Goal: Task Accomplishment & Management: Manage account settings

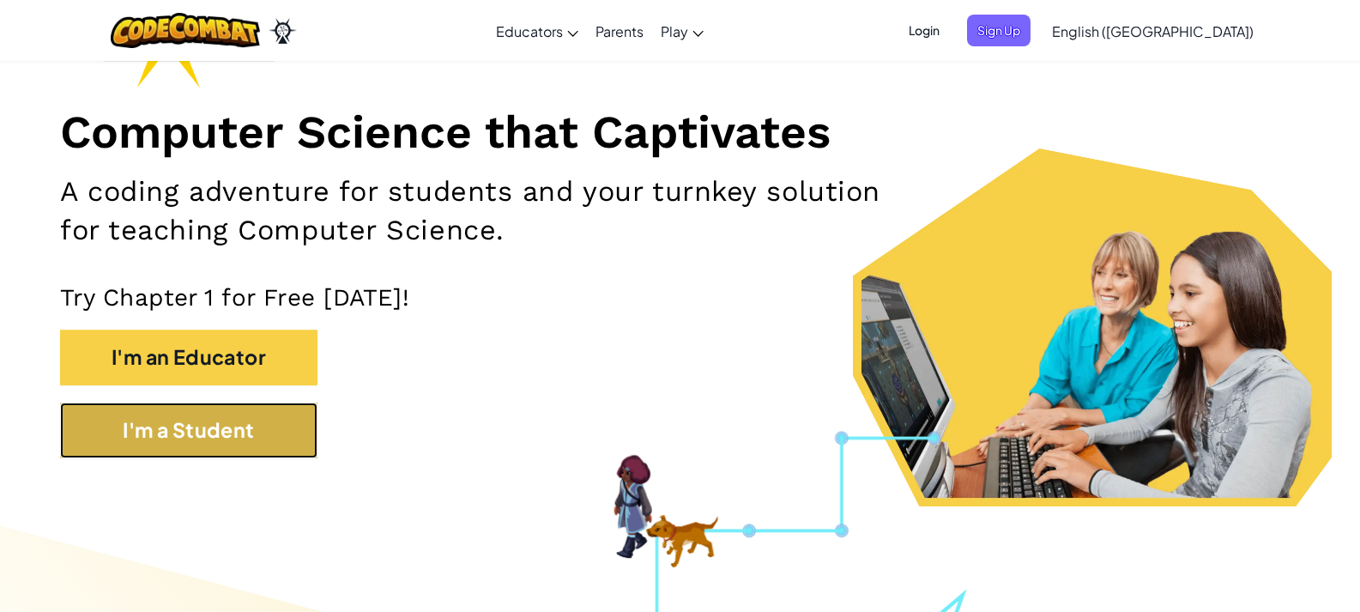
click at [246, 447] on button "I'm a Student" at bounding box center [188, 430] width 257 height 56
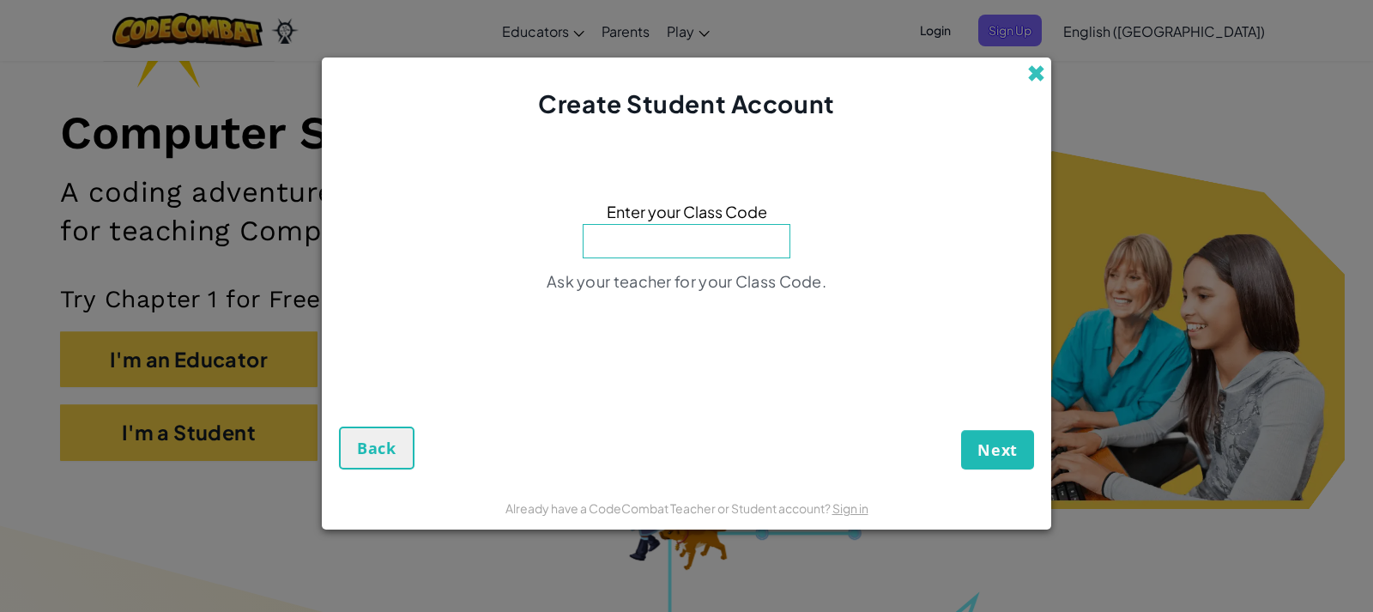
click at [1029, 76] on span at bounding box center [1036, 73] width 18 height 18
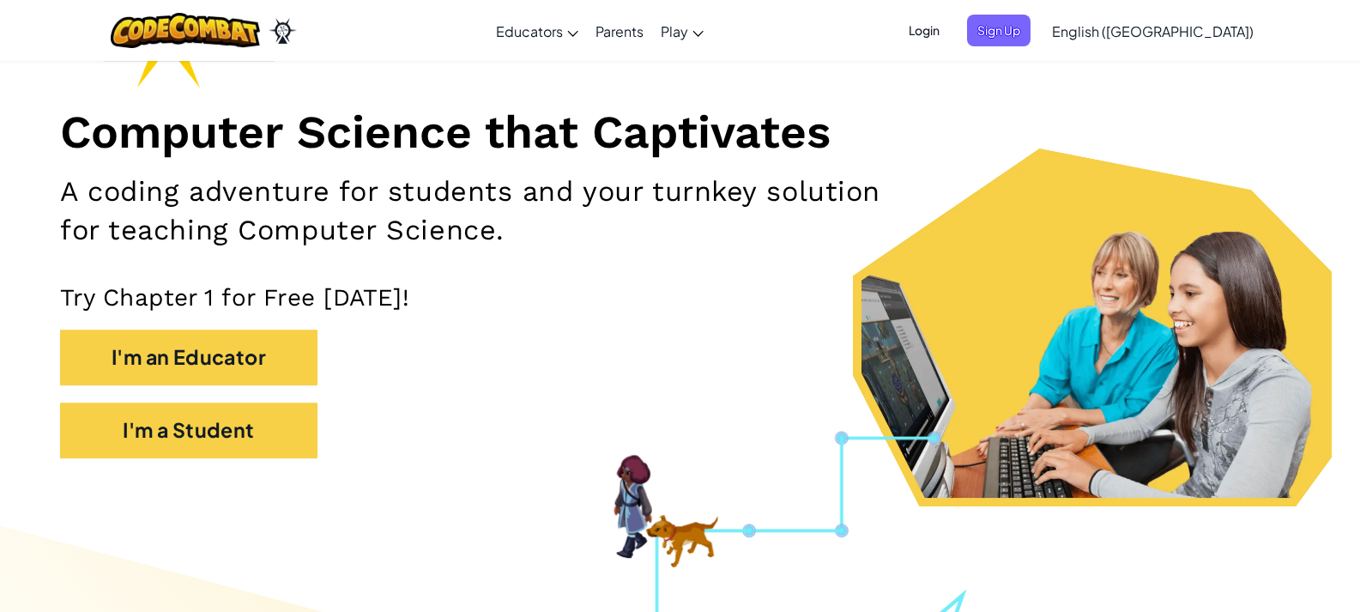
click at [950, 33] on span "Login" at bounding box center [923, 31] width 51 height 32
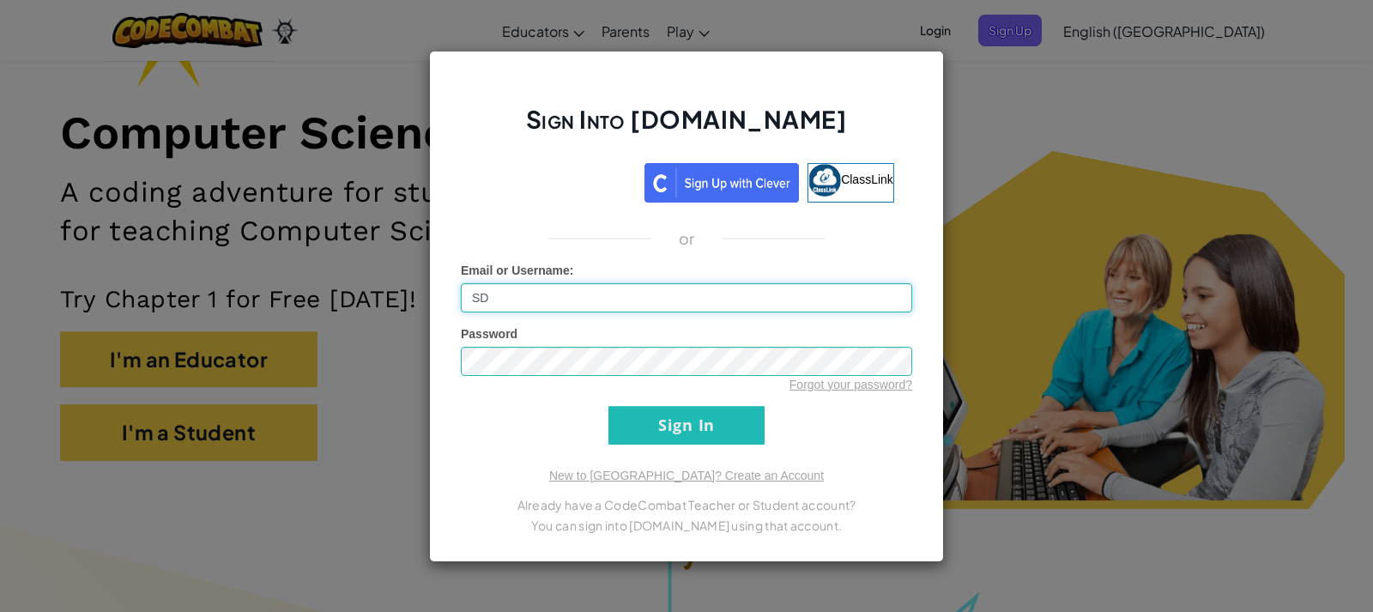
click at [608, 406] on input "Sign In" at bounding box center [686, 425] width 156 height 39
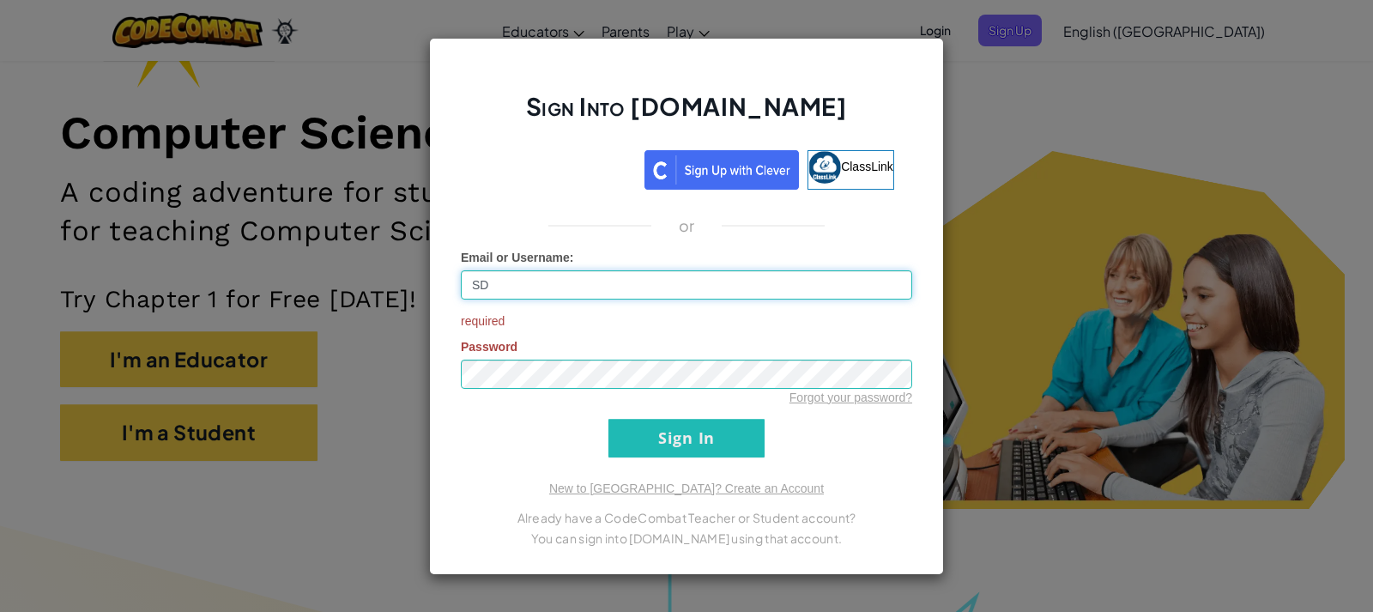
type input "SD10085689"
click at [652, 439] on input "Sign In" at bounding box center [686, 438] width 156 height 39
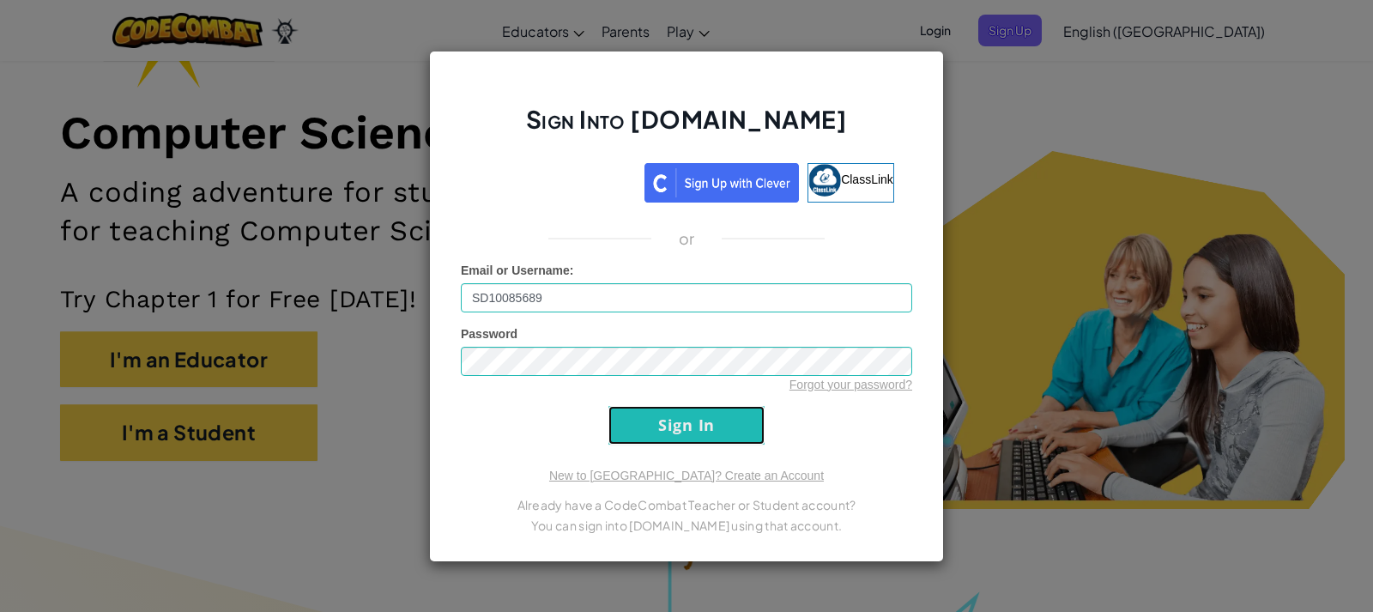
click at [652, 427] on input "Sign In" at bounding box center [686, 425] width 156 height 39
